Goal: Task Accomplishment & Management: Use online tool/utility

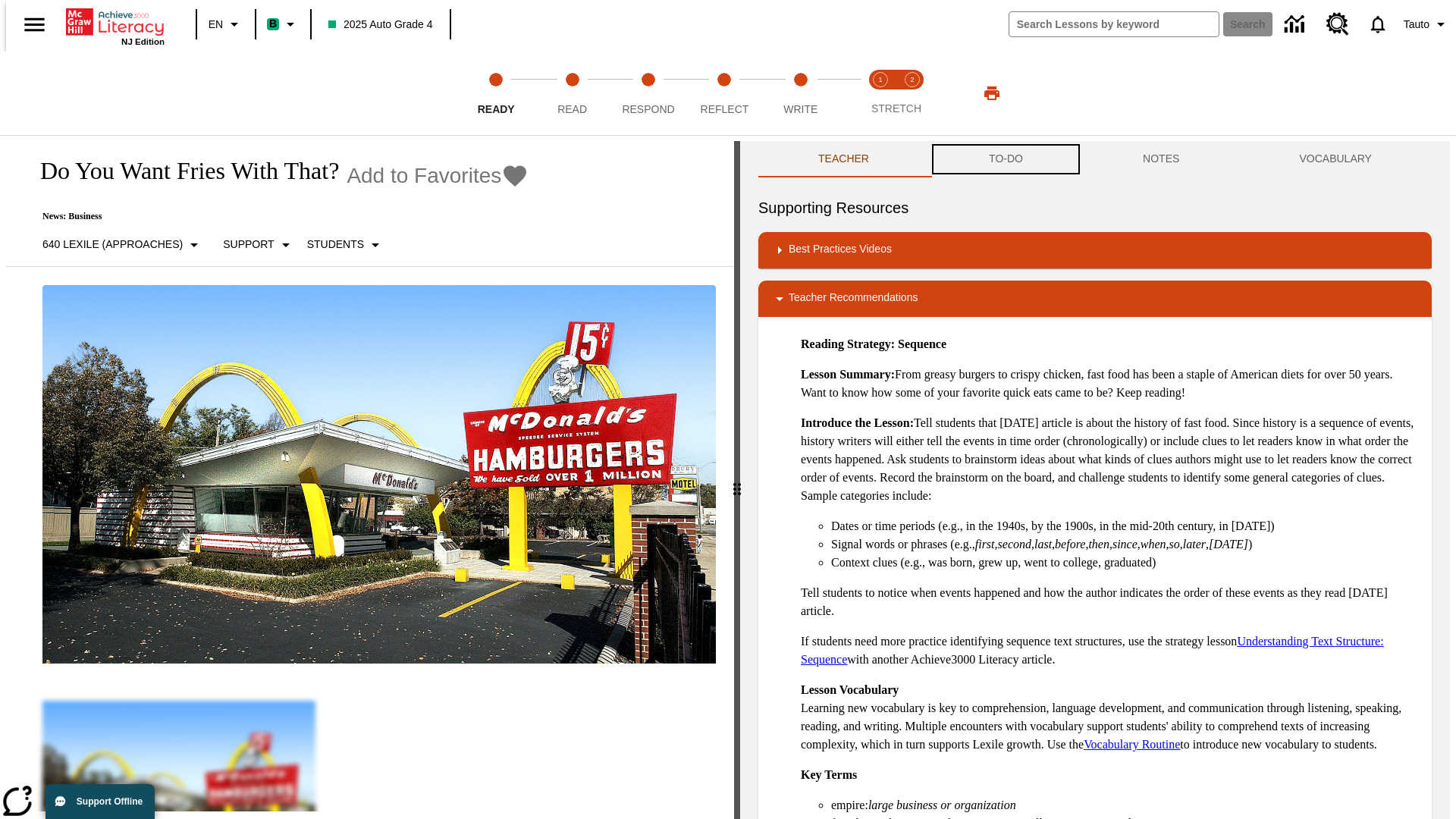
click at [1005, 159] on button "TO-DO" at bounding box center [1005, 159] width 154 height 36
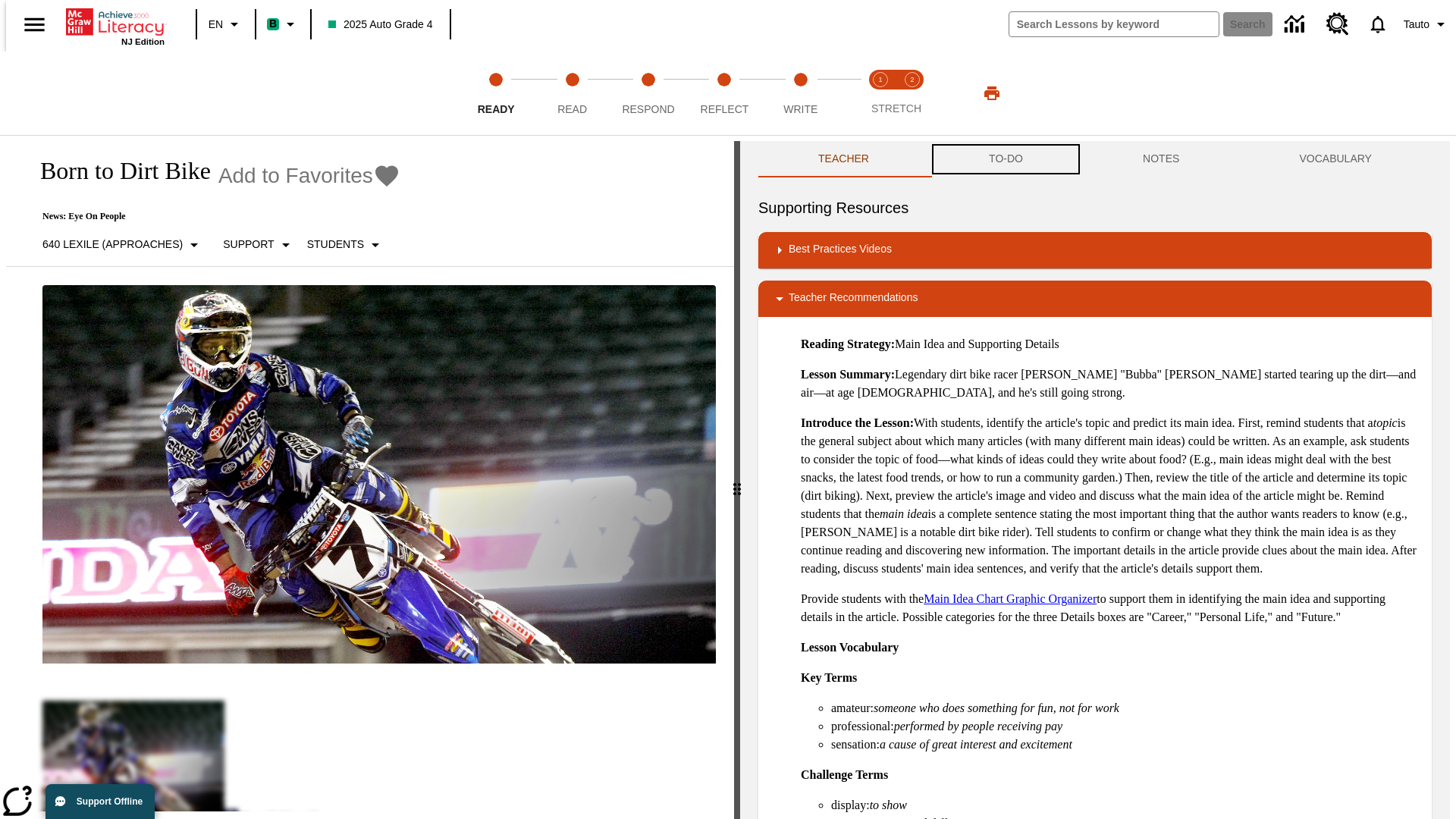
click at [1005, 159] on button "TO-DO" at bounding box center [1005, 159] width 154 height 36
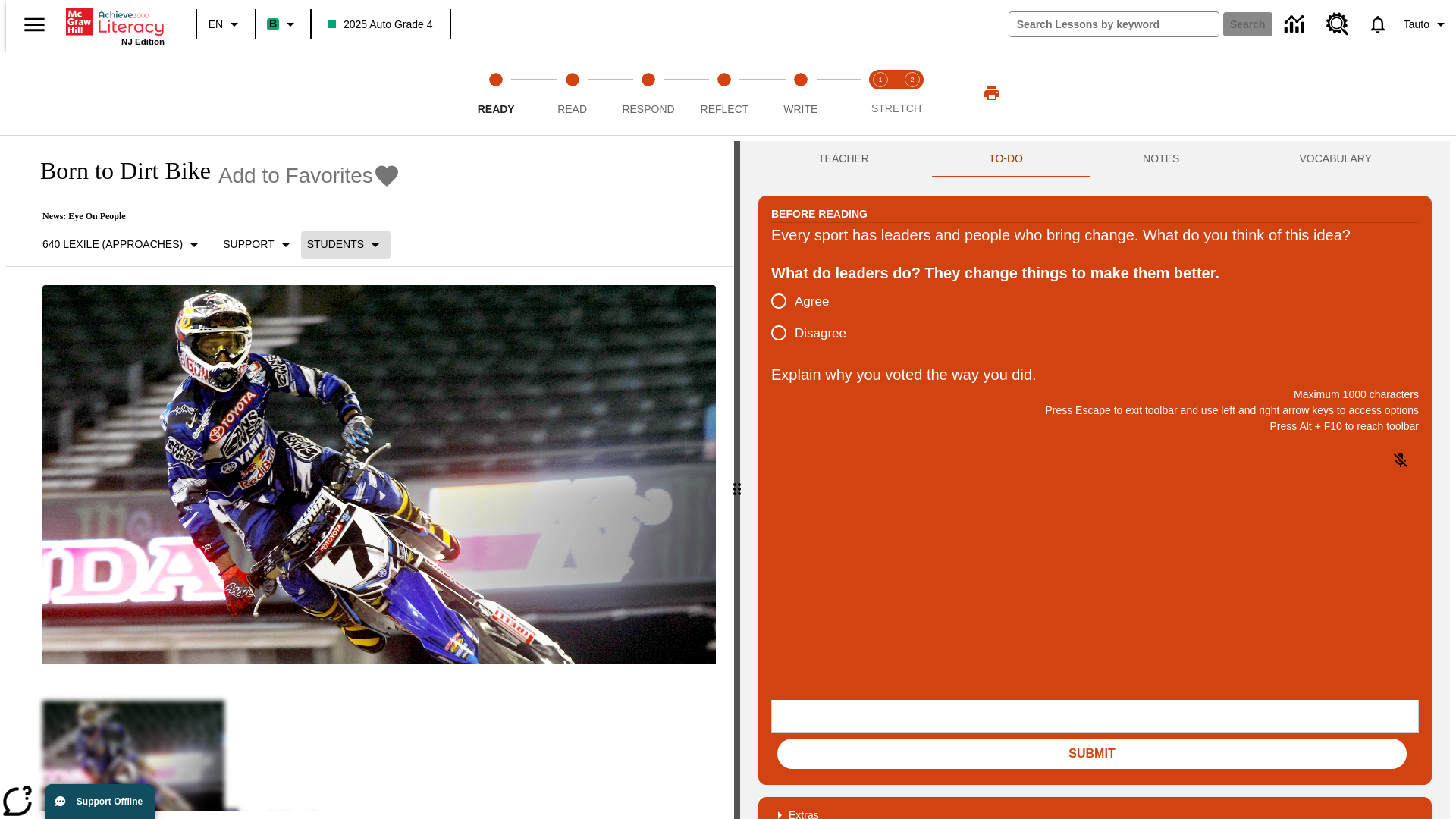
click at [337, 244] on p "Students" at bounding box center [336, 244] width 57 height 16
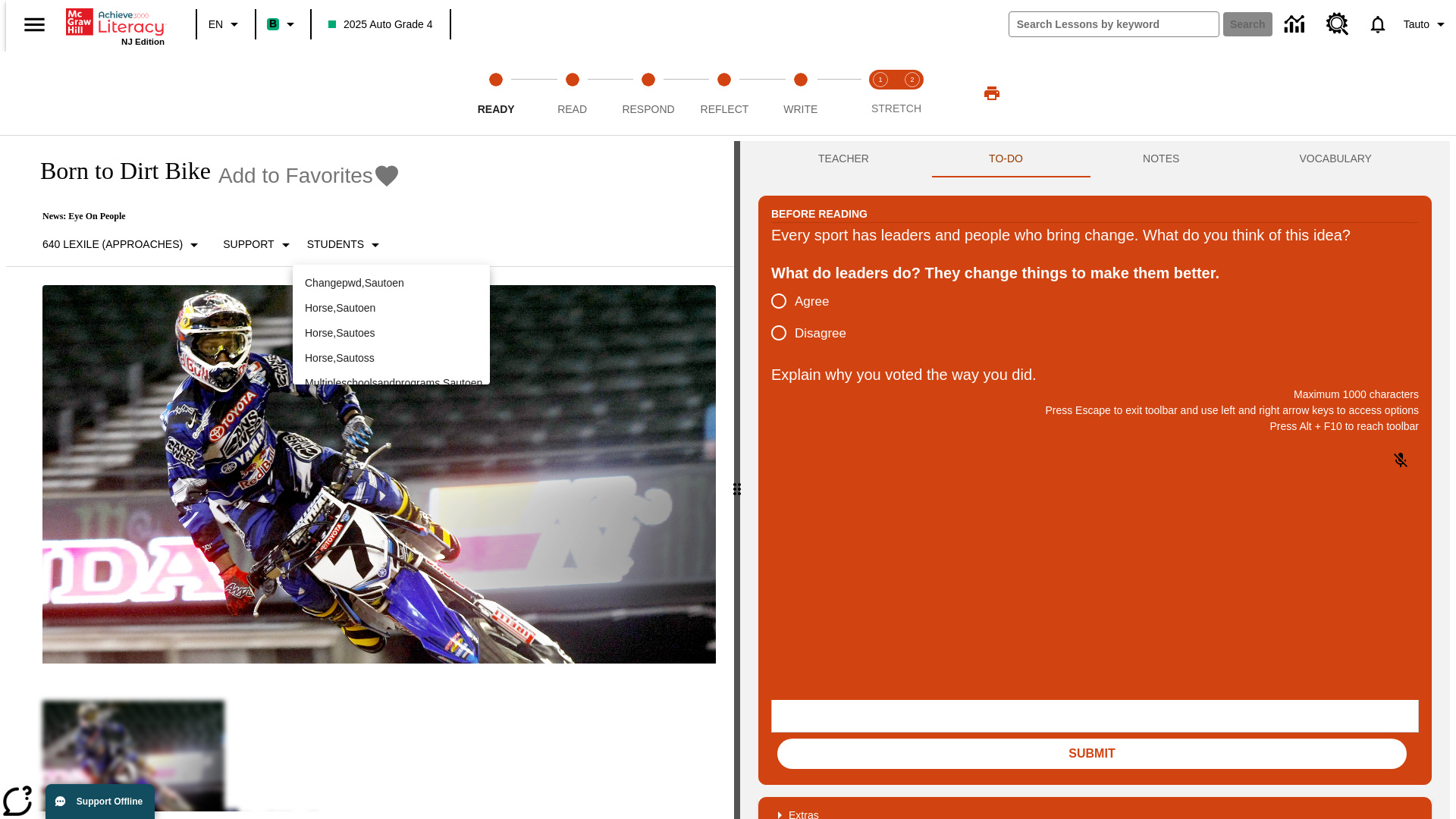
click at [391, 300] on p "Horse , Sautoen" at bounding box center [391, 308] width 173 height 16
